Goal: Information Seeking & Learning: Learn about a topic

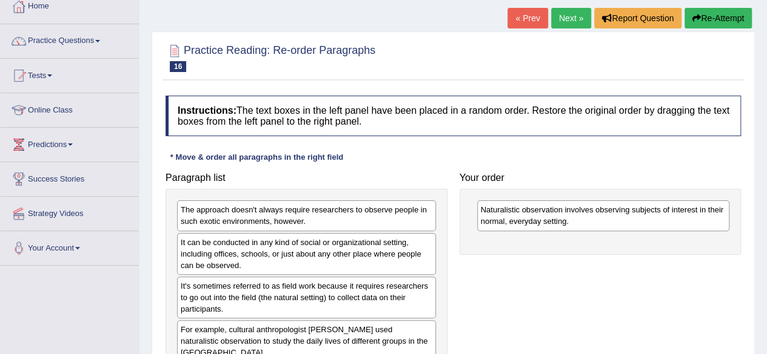
scroll to position [38, 0]
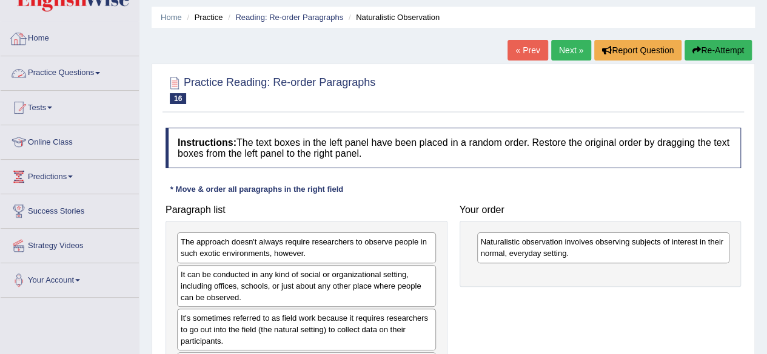
click at [74, 75] on link "Practice Questions" at bounding box center [70, 71] width 138 height 30
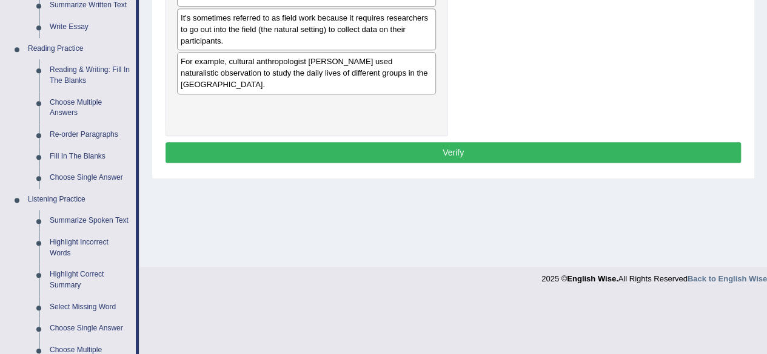
scroll to position [343, 0]
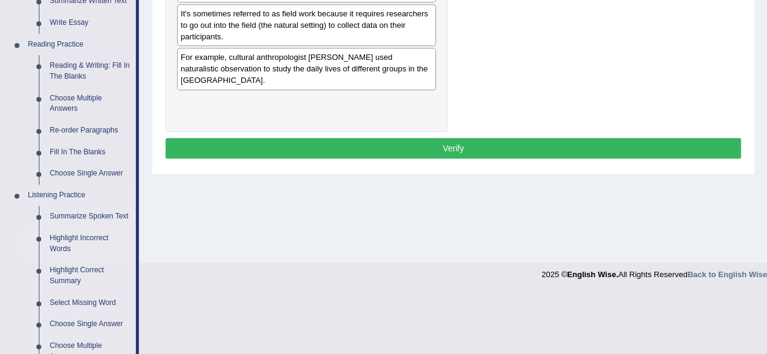
click at [76, 243] on link "Highlight Incorrect Words" at bounding box center [90, 244] width 92 height 32
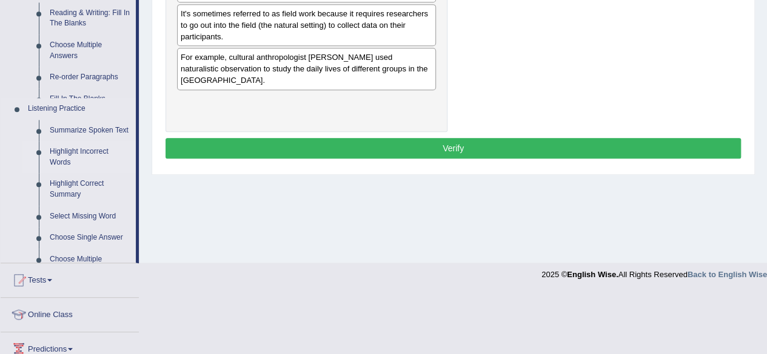
scroll to position [202, 0]
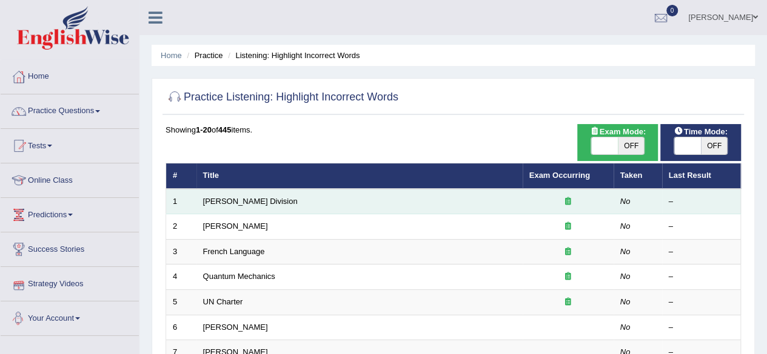
click at [275, 209] on td "Ward Division" at bounding box center [359, 201] width 326 height 25
click at [230, 199] on link "Ward Division" at bounding box center [250, 201] width 95 height 9
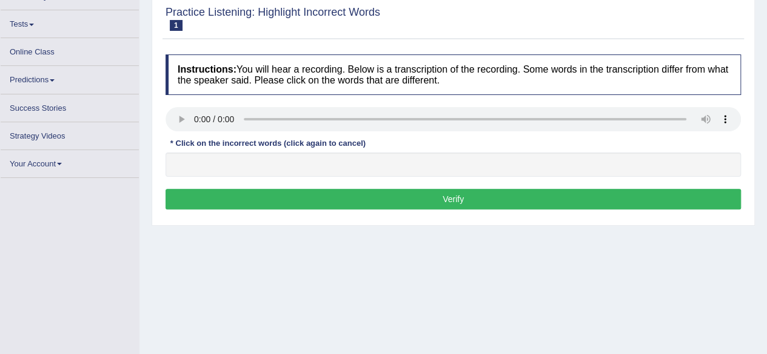
scroll to position [110, 0]
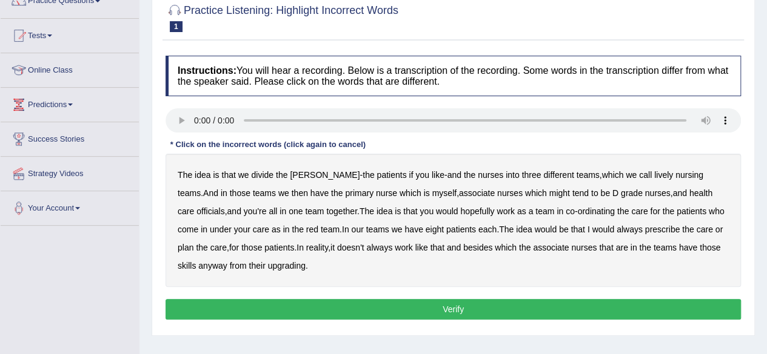
click at [180, 176] on b "The" at bounding box center [185, 175] width 15 height 10
click at [200, 176] on b "idea" at bounding box center [203, 175] width 16 height 10
click at [189, 175] on b "The" at bounding box center [185, 175] width 15 height 10
click at [199, 175] on b "idea" at bounding box center [203, 175] width 16 height 10
click at [654, 176] on b "lively" at bounding box center [663, 175] width 19 height 10
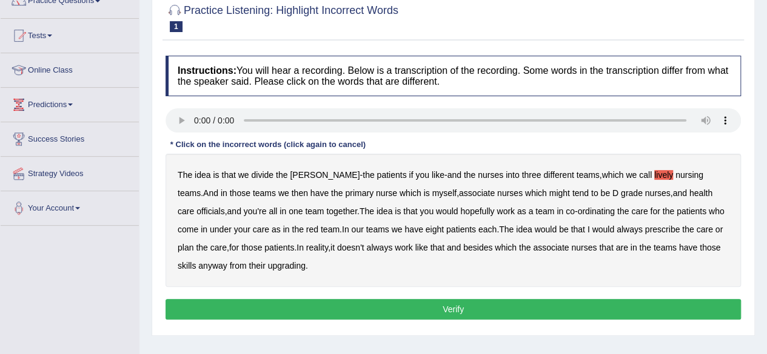
click at [549, 195] on b "might" at bounding box center [559, 193] width 21 height 10
click at [224, 207] on b "officials" at bounding box center [210, 212] width 28 height 10
click at [645, 230] on b "prescribe" at bounding box center [662, 230] width 35 height 10
click at [616, 231] on b "always" at bounding box center [629, 230] width 26 height 10
click at [645, 230] on b "prescribe" at bounding box center [662, 230] width 35 height 10
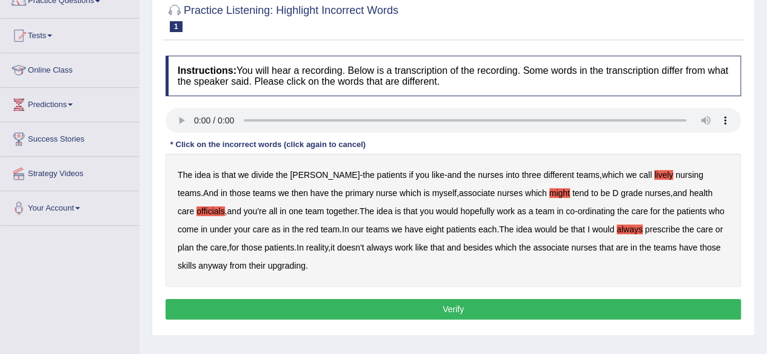
click at [273, 267] on b "upgrading" at bounding box center [287, 266] width 38 height 10
click at [403, 310] on button "Verify" at bounding box center [452, 309] width 575 height 21
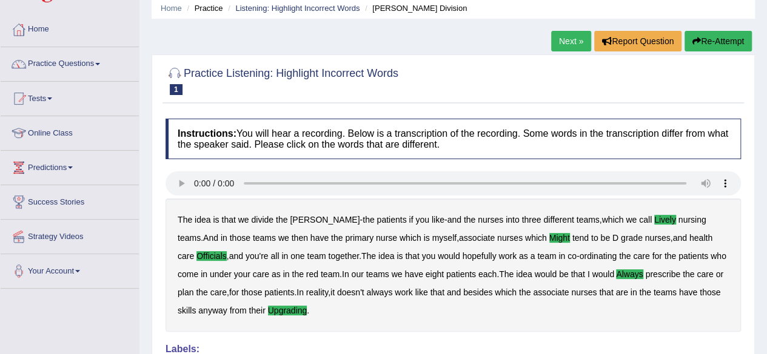
scroll to position [29, 0]
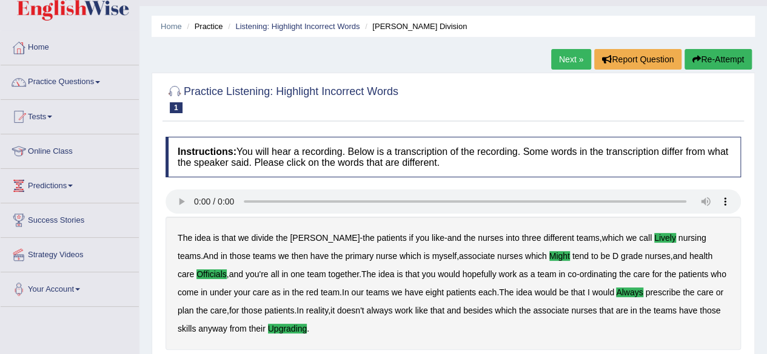
click at [571, 61] on link "Next »" at bounding box center [571, 59] width 40 height 21
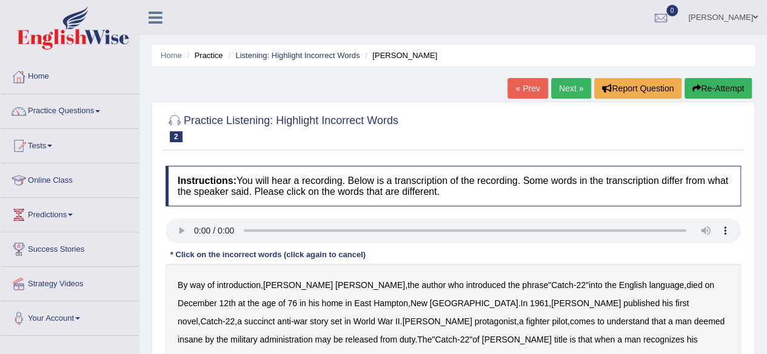
click at [3, 204] on link "Predictions" at bounding box center [70, 213] width 138 height 30
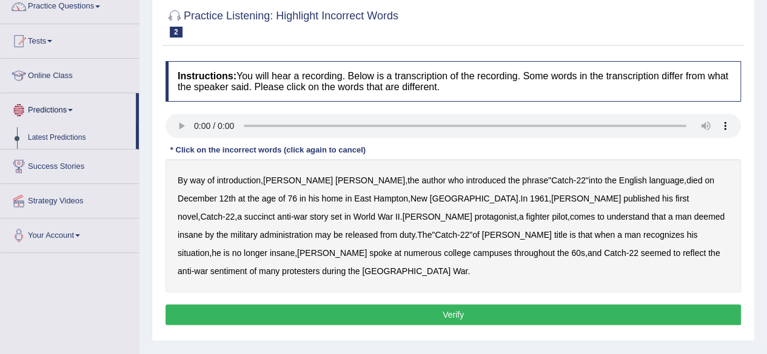
scroll to position [105, 0]
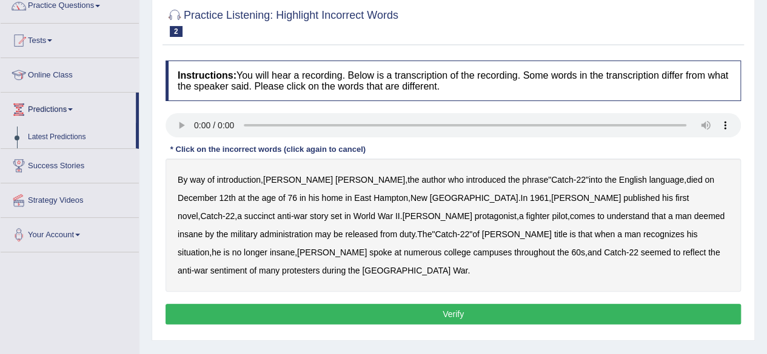
click at [448, 179] on b "who" at bounding box center [456, 180] width 16 height 10
click at [275, 211] on b "succinct" at bounding box center [259, 216] width 31 height 10
click at [312, 230] on b "administration" at bounding box center [285, 235] width 53 height 10
click at [209, 248] on b "situation" at bounding box center [194, 253] width 32 height 10
click at [319, 266] on b "protesters" at bounding box center [301, 271] width 38 height 10
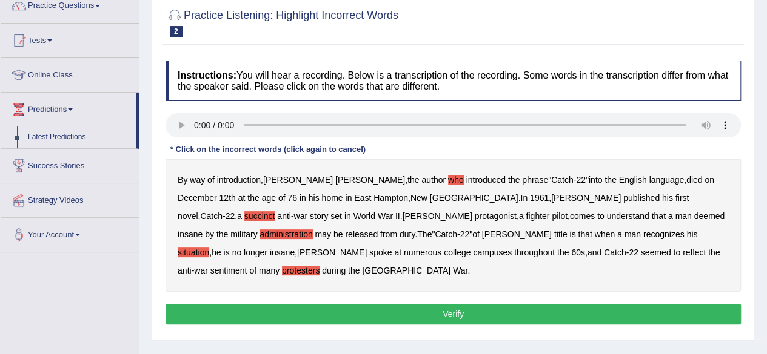
click at [319, 266] on b "protesters" at bounding box center [301, 271] width 38 height 10
click at [682, 254] on b "reflect" at bounding box center [693, 253] width 23 height 10
click at [448, 178] on b "who" at bounding box center [456, 180] width 16 height 10
click at [413, 304] on button "Verify" at bounding box center [452, 314] width 575 height 21
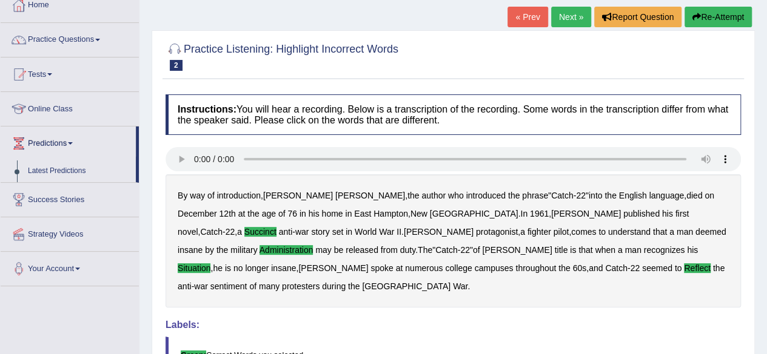
scroll to position [70, 0]
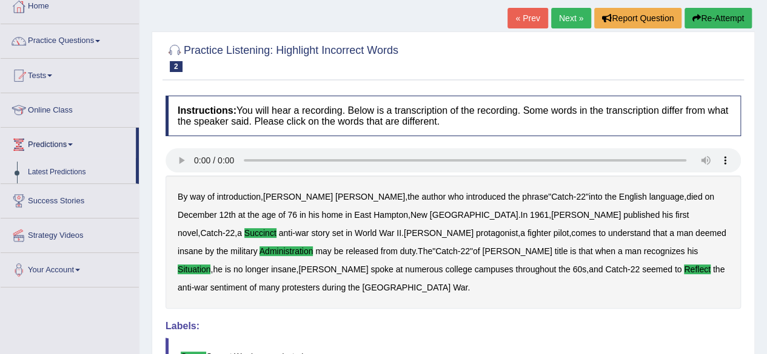
click at [568, 17] on link "Next »" at bounding box center [571, 18] width 40 height 21
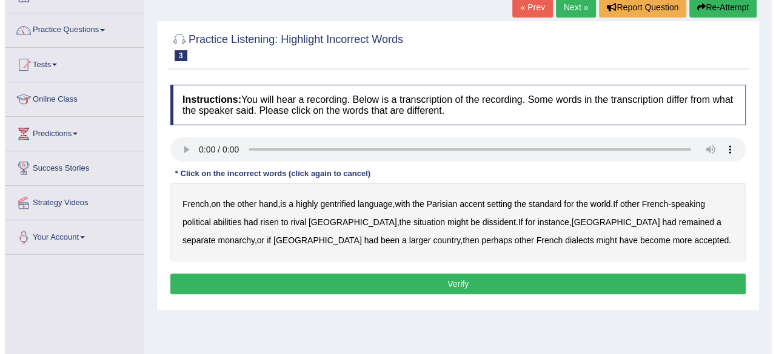
scroll to position [80, 0]
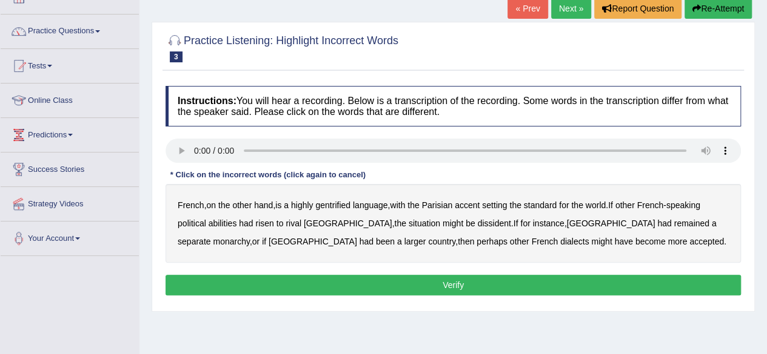
click at [338, 205] on b "gentrified" at bounding box center [332, 206] width 35 height 10
click at [222, 227] on b "abilities" at bounding box center [222, 224] width 28 height 10
click at [477, 224] on b "dissident" at bounding box center [493, 224] width 33 height 10
click at [249, 237] on b "monarchy" at bounding box center [231, 242] width 36 height 10
click at [465, 285] on button "Verify" at bounding box center [452, 285] width 575 height 21
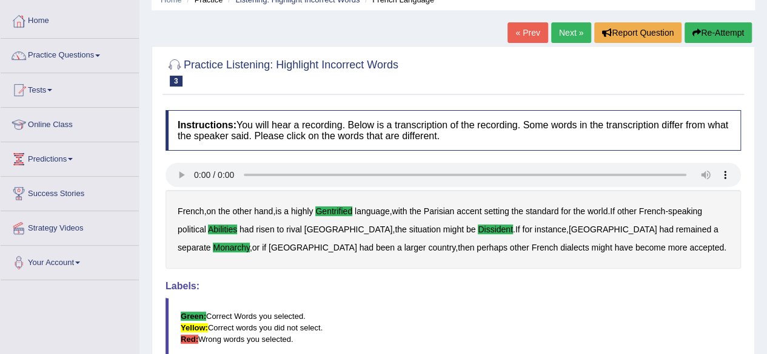
scroll to position [55, 0]
click at [571, 34] on link "Next »" at bounding box center [571, 33] width 40 height 21
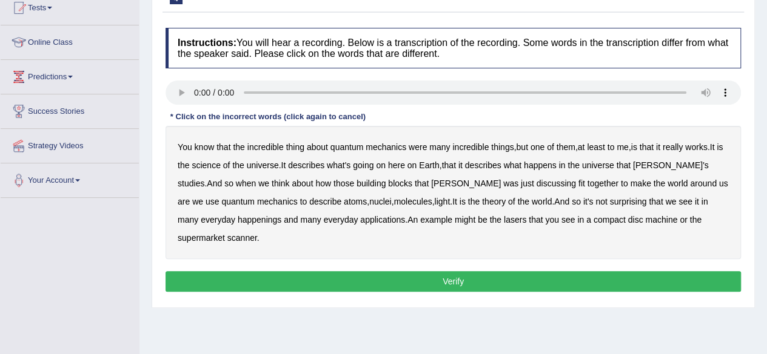
scroll to position [139, 0]
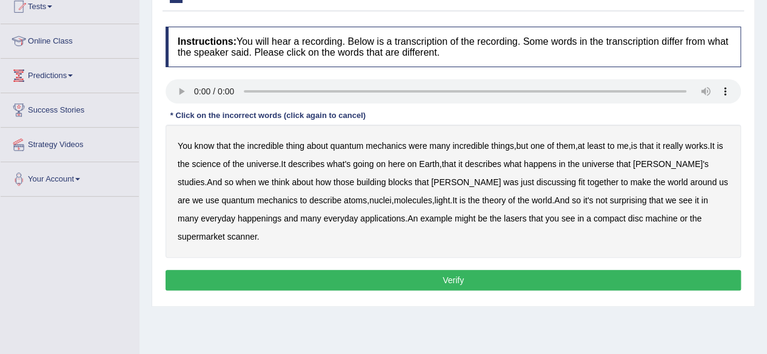
click at [215, 165] on b "science" at bounding box center [205, 164] width 28 height 10
click at [536, 183] on b "discussing" at bounding box center [555, 183] width 39 height 10
click at [238, 222] on b "happenings" at bounding box center [260, 219] width 44 height 10
click at [645, 217] on b "machine" at bounding box center [661, 219] width 32 height 10
click at [587, 270] on button "Verify" at bounding box center [452, 280] width 575 height 21
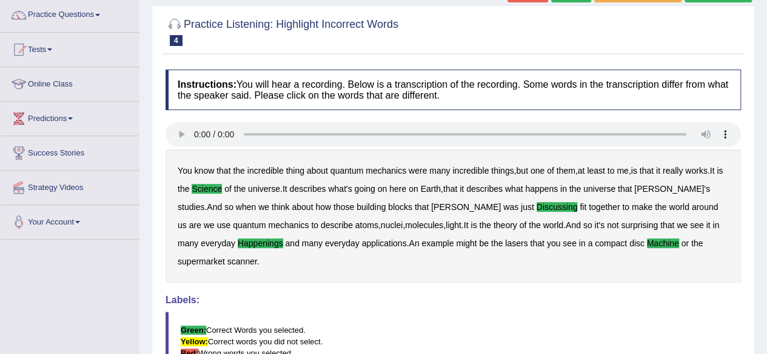
scroll to position [0, 0]
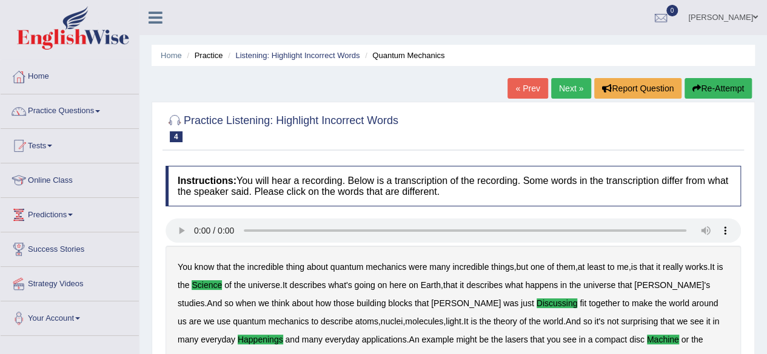
click at [562, 93] on link "Next »" at bounding box center [571, 88] width 40 height 21
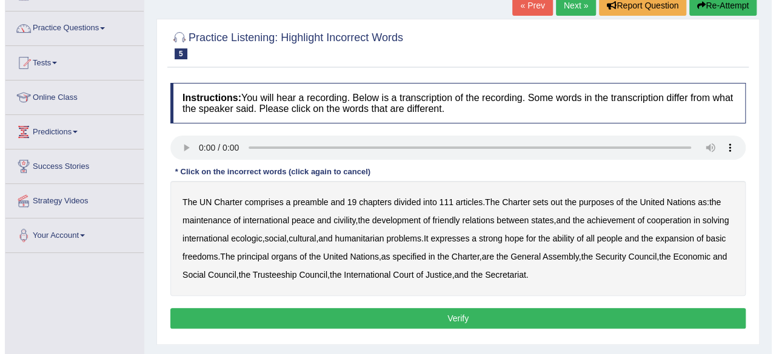
scroll to position [88, 0]
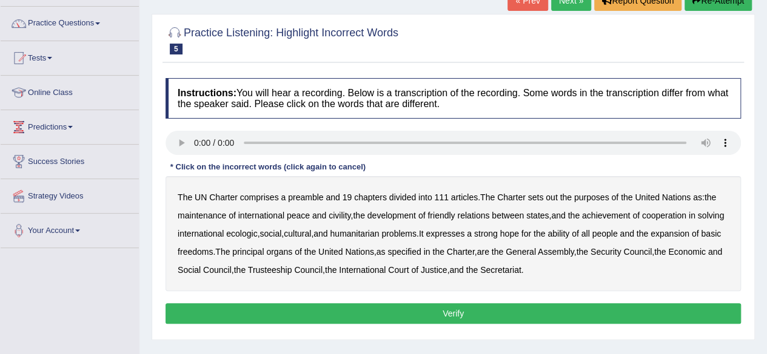
click at [342, 216] on b "civility" at bounding box center [339, 216] width 22 height 10
click at [257, 236] on b "ecologic" at bounding box center [241, 234] width 31 height 10
click at [648, 271] on div "The UN Charter comprises a preamble and 19 chapters divided into 111 articles .…" at bounding box center [452, 233] width 575 height 115
click at [530, 316] on button "Verify" at bounding box center [452, 314] width 575 height 21
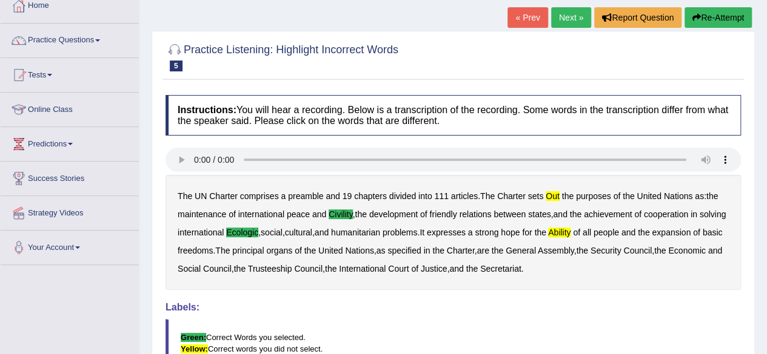
scroll to position [0, 0]
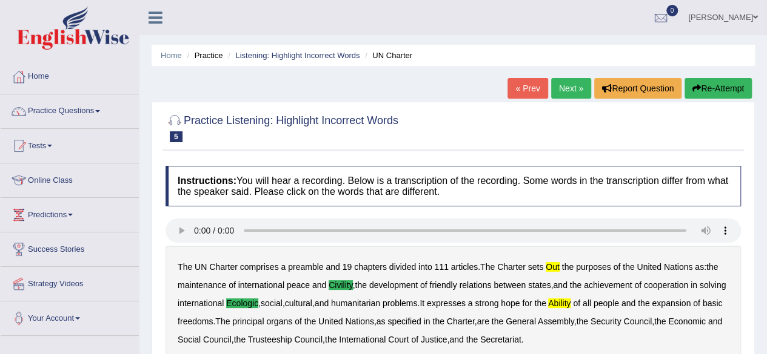
click at [564, 86] on link "Next »" at bounding box center [571, 88] width 40 height 21
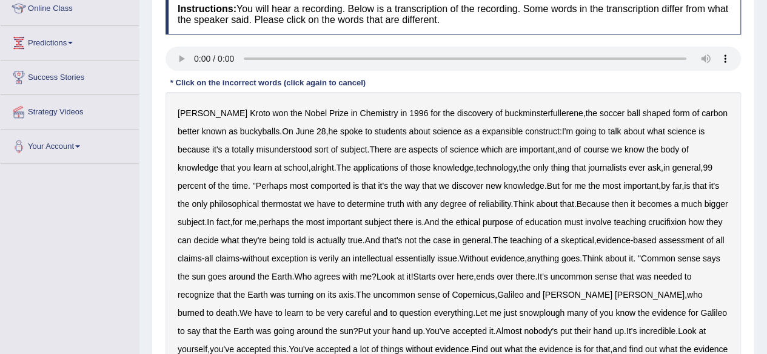
scroll to position [175, 0]
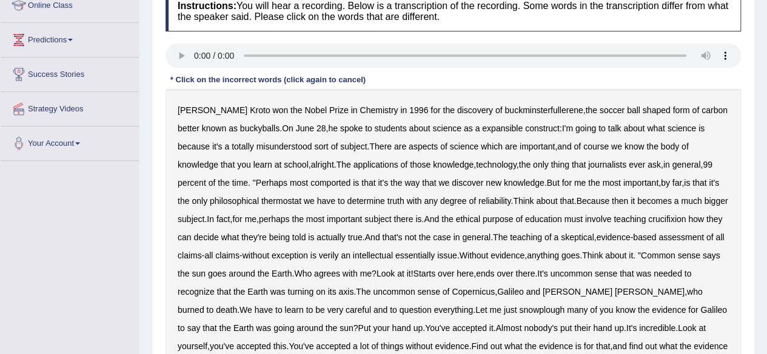
click at [525, 128] on b "construct" at bounding box center [542, 129] width 35 height 10
click at [525, 130] on b "construct" at bounding box center [542, 129] width 35 height 10
click at [485, 128] on b "expansible" at bounding box center [502, 129] width 41 height 10
click at [310, 184] on b "comported" at bounding box center [330, 183] width 40 height 10
click at [261, 204] on b "thermostat" at bounding box center [281, 201] width 40 height 10
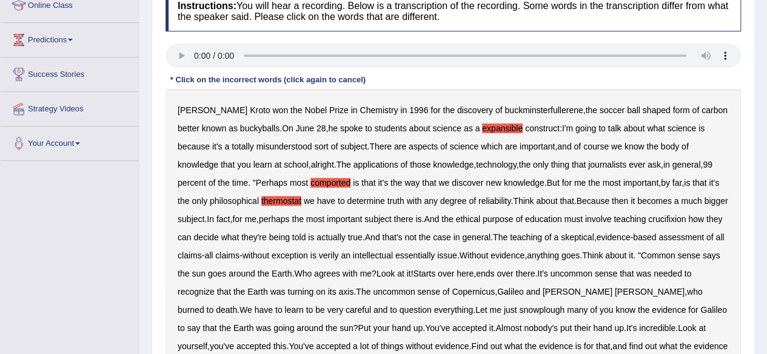
click at [677, 220] on b "crucifixion" at bounding box center [667, 220] width 38 height 10
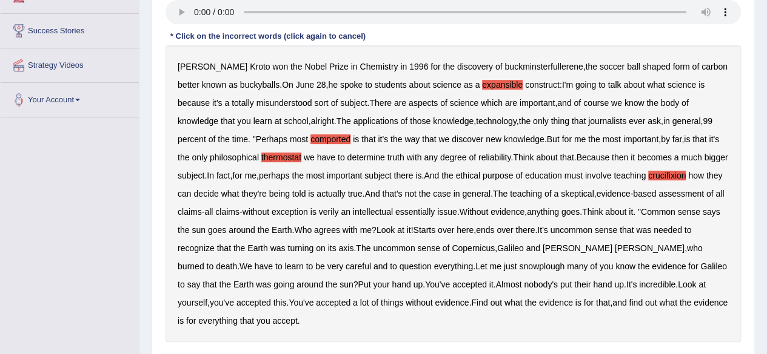
scroll to position [219, 0]
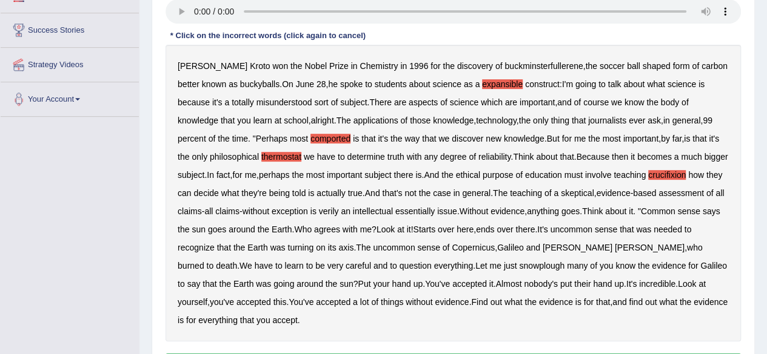
click at [519, 268] on b "snowplough" at bounding box center [541, 266] width 45 height 10
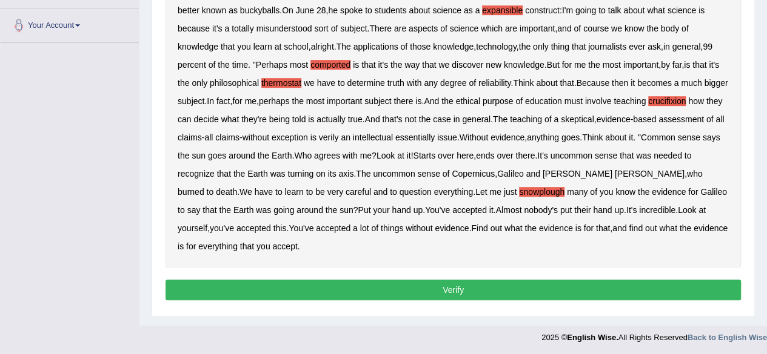
click at [491, 295] on button "Verify" at bounding box center [452, 290] width 575 height 21
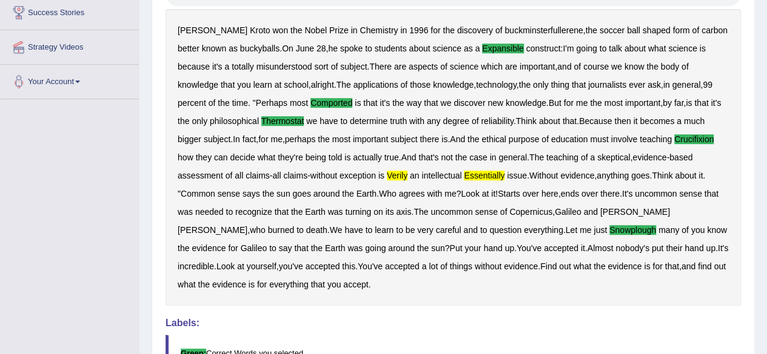
scroll to position [0, 0]
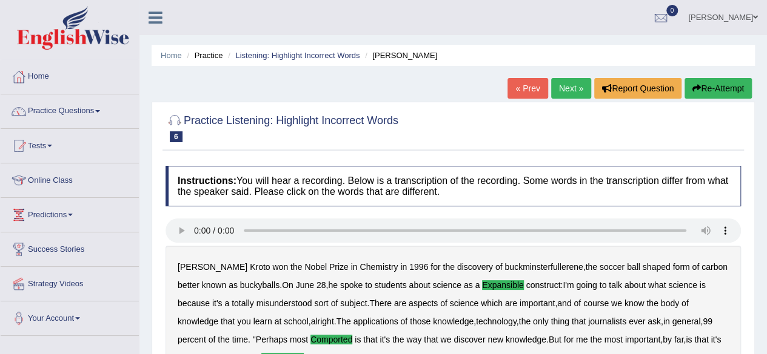
click at [571, 84] on link "Next »" at bounding box center [571, 88] width 40 height 21
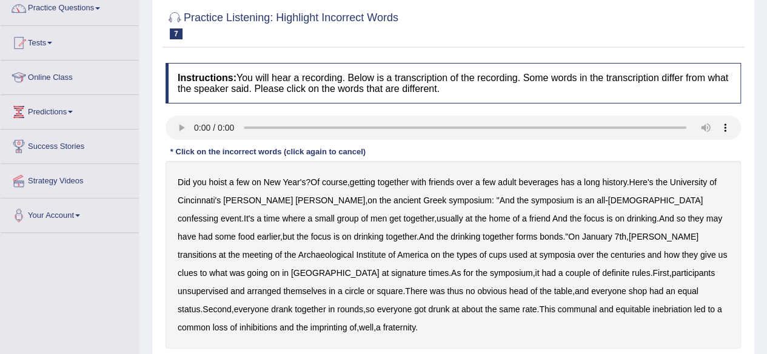
scroll to position [165, 0]
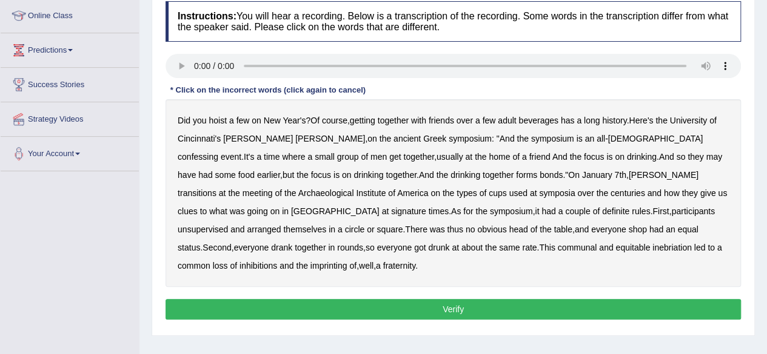
click at [218, 152] on b "confessing" at bounding box center [198, 157] width 41 height 10
click at [216, 188] on b "transitions" at bounding box center [197, 193] width 39 height 10
click at [228, 225] on b "unsupervised" at bounding box center [203, 230] width 50 height 10
click at [347, 261] on b "imprinting" at bounding box center [328, 266] width 37 height 10
click at [515, 299] on button "Verify" at bounding box center [452, 309] width 575 height 21
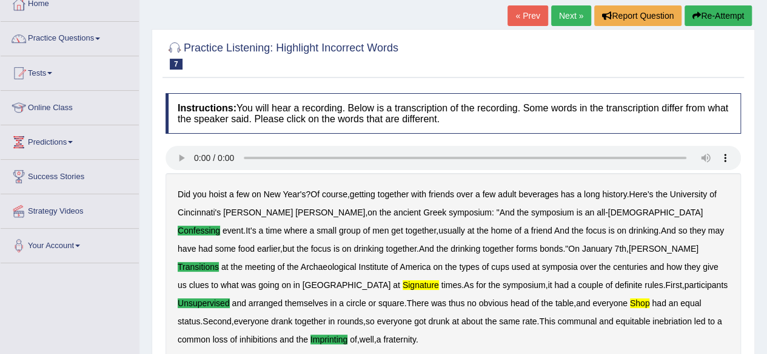
scroll to position [0, 0]
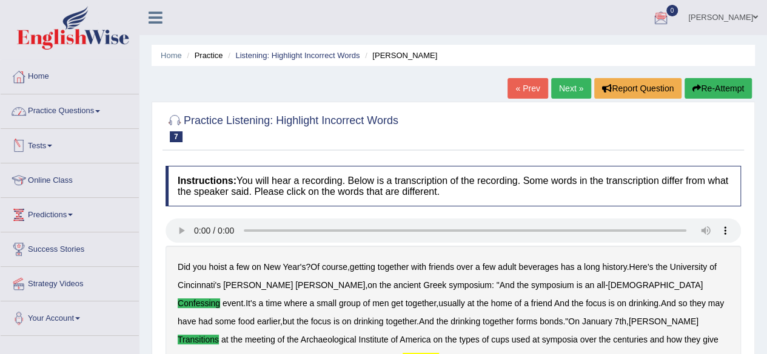
click at [101, 118] on link "Practice Questions" at bounding box center [70, 110] width 138 height 30
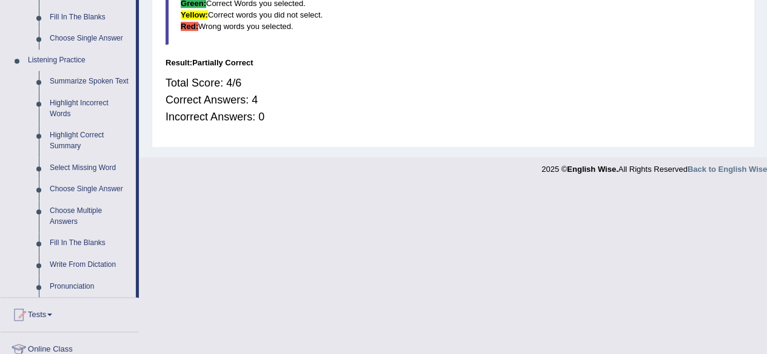
scroll to position [484, 0]
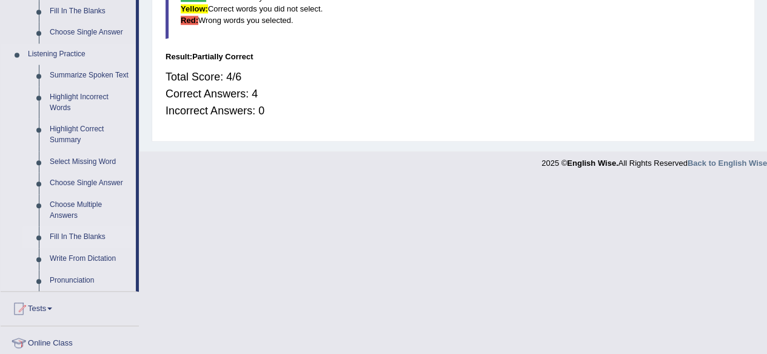
click at [61, 244] on link "Fill In The Blanks" at bounding box center [90, 238] width 92 height 22
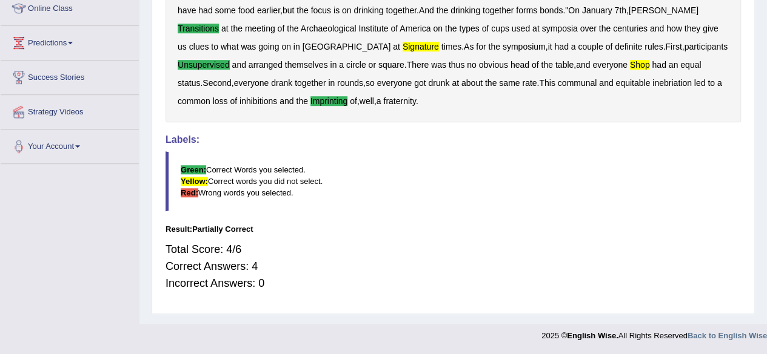
scroll to position [228, 0]
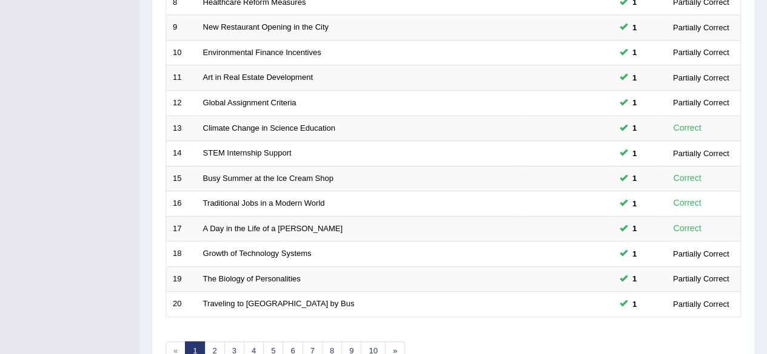
scroll to position [429, 0]
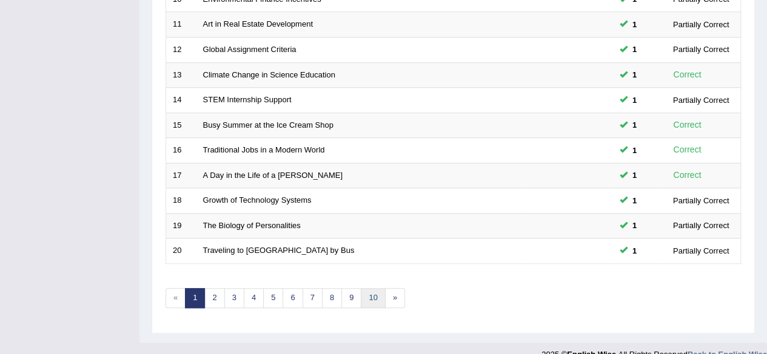
click at [361, 294] on link "10" at bounding box center [373, 298] width 24 height 20
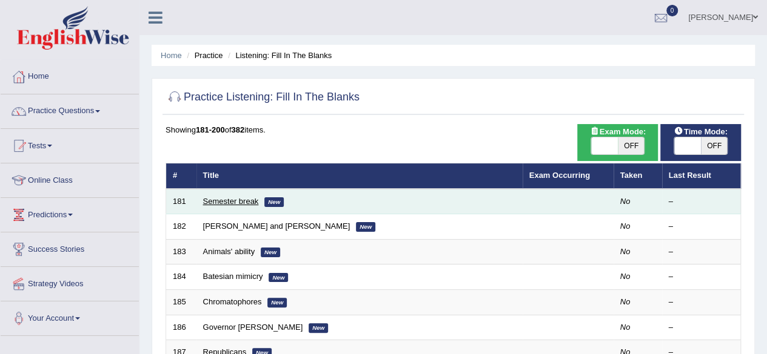
click at [236, 201] on link "Semester break" at bounding box center [231, 201] width 56 height 9
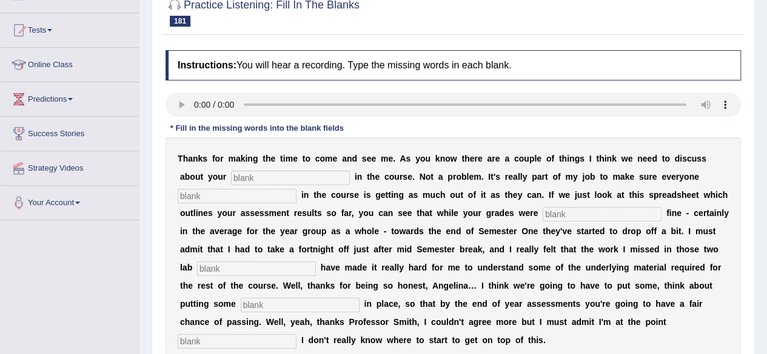
scroll to position [125, 0]
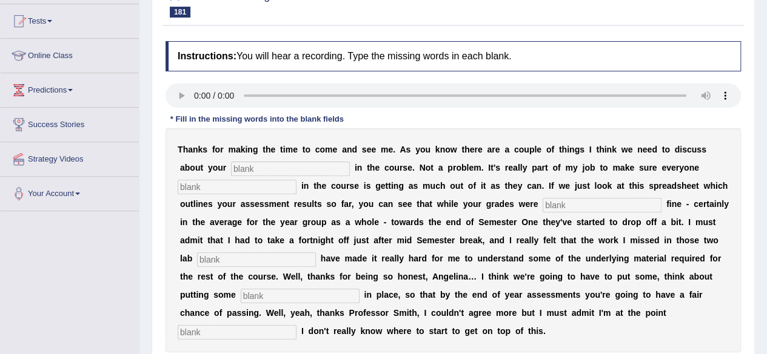
click at [256, 167] on input "text" at bounding box center [290, 169] width 119 height 15
type input "progress"
type input "involved"
click at [557, 204] on input "initally" at bounding box center [601, 205] width 119 height 15
click at [597, 207] on input "initially" at bounding box center [601, 205] width 119 height 15
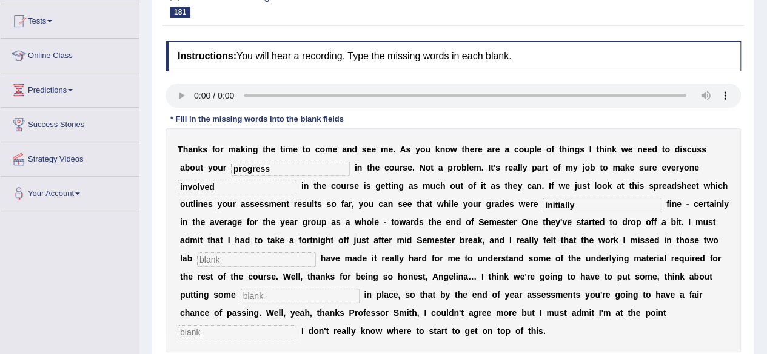
type input "initially"
type input "section"
click at [341, 295] on input "text" at bounding box center [300, 296] width 119 height 15
click at [257, 296] on input "stratgies" at bounding box center [300, 296] width 119 height 15
click at [260, 295] on input "stratgies" at bounding box center [300, 296] width 119 height 15
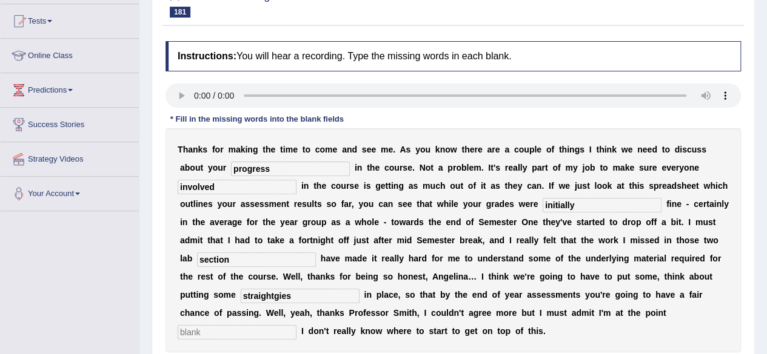
click at [279, 296] on input "straightgies" at bounding box center [300, 296] width 119 height 15
click at [320, 291] on input "straighties" at bounding box center [300, 296] width 119 height 15
click at [271, 295] on input "straighties" at bounding box center [300, 296] width 119 height 15
click at [305, 294] on input "straigheties" at bounding box center [300, 296] width 119 height 15
click at [275, 295] on input "straigheties" at bounding box center [300, 296] width 119 height 15
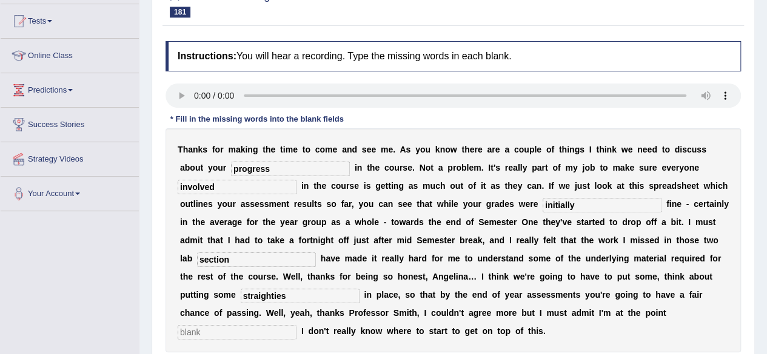
type input "straighties"
click at [260, 331] on input "text" at bounding box center [237, 332] width 119 height 15
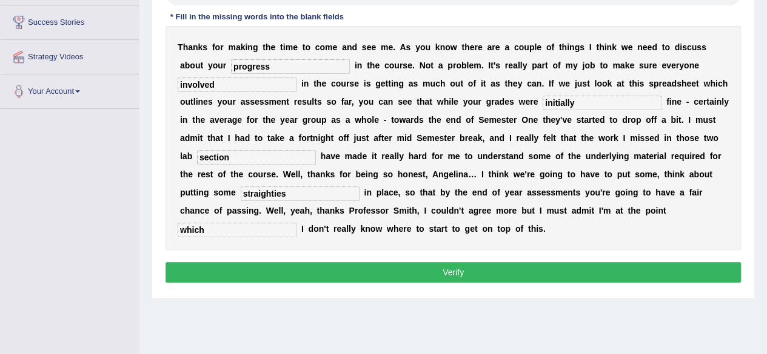
scroll to position [228, 0]
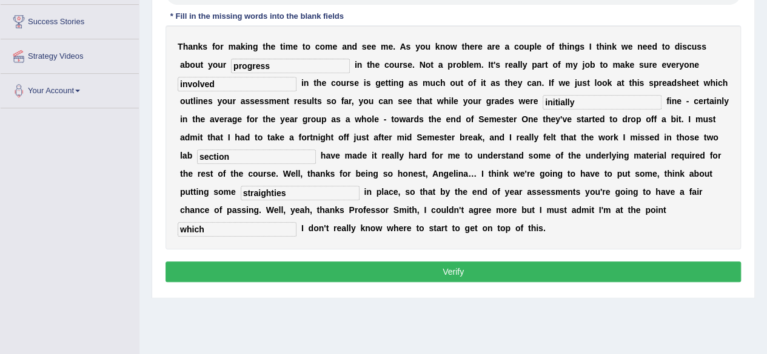
type input "which"
click at [465, 278] on button "Verify" at bounding box center [452, 272] width 575 height 21
